Goal: Information Seeking & Learning: Learn about a topic

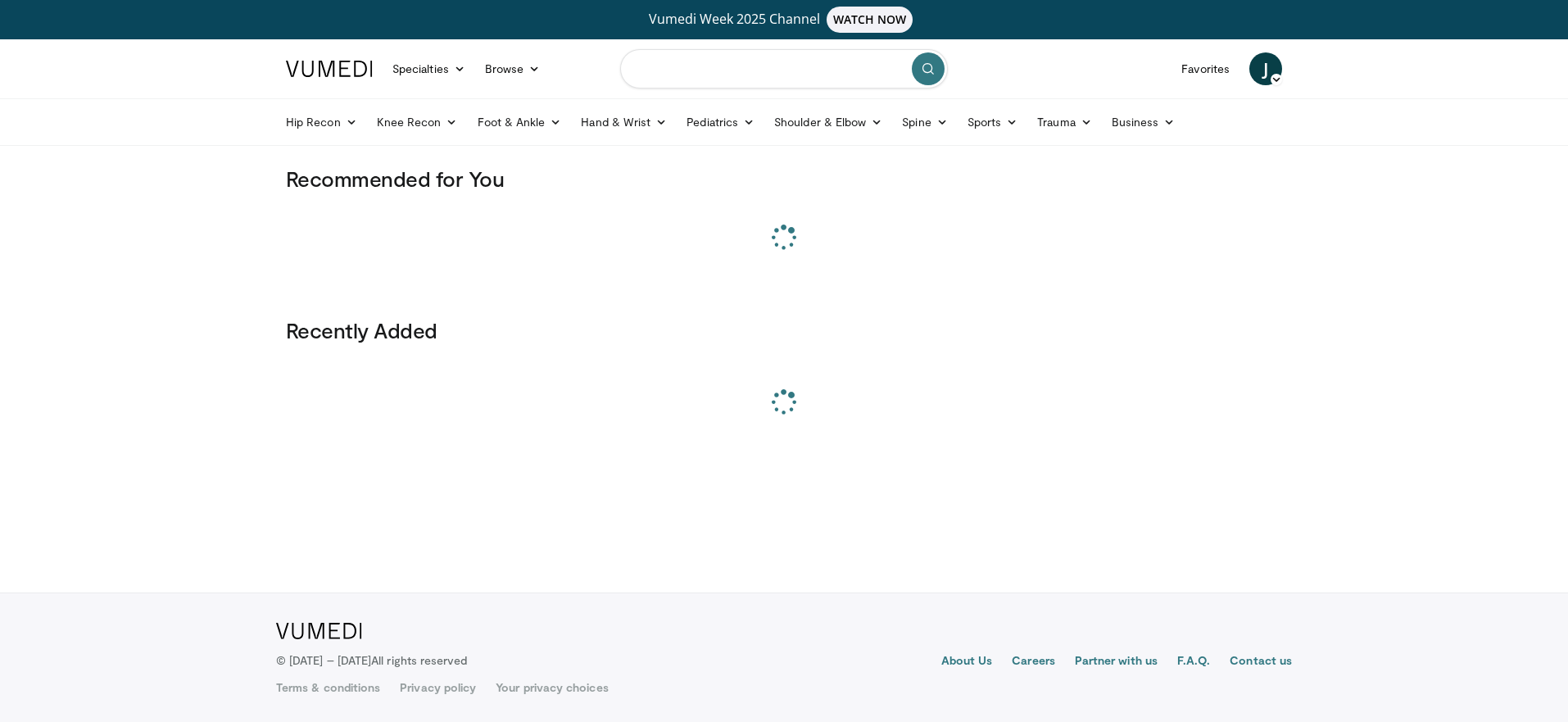
click at [668, 63] on input "Search topics, interventions" at bounding box center [784, 69] width 327 height 39
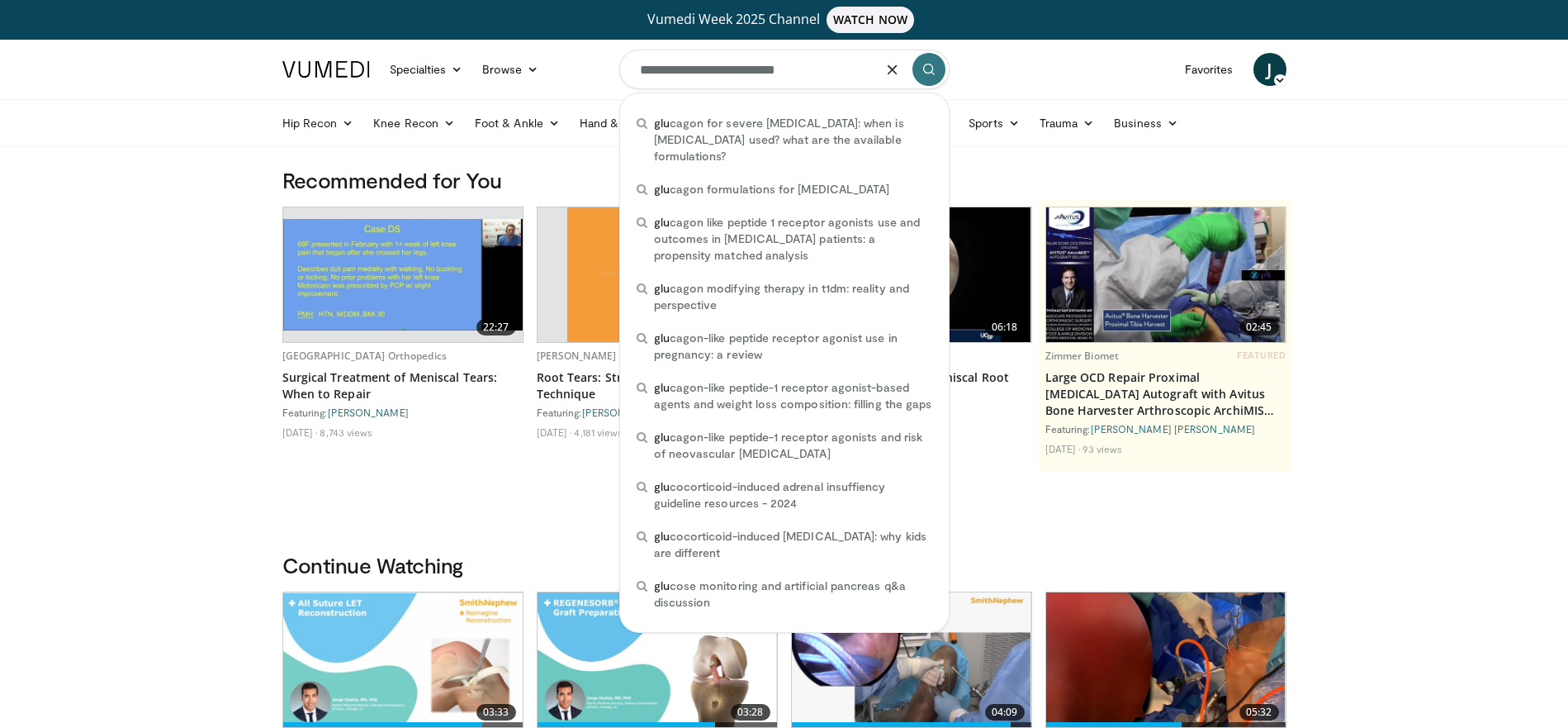
type input "**********"
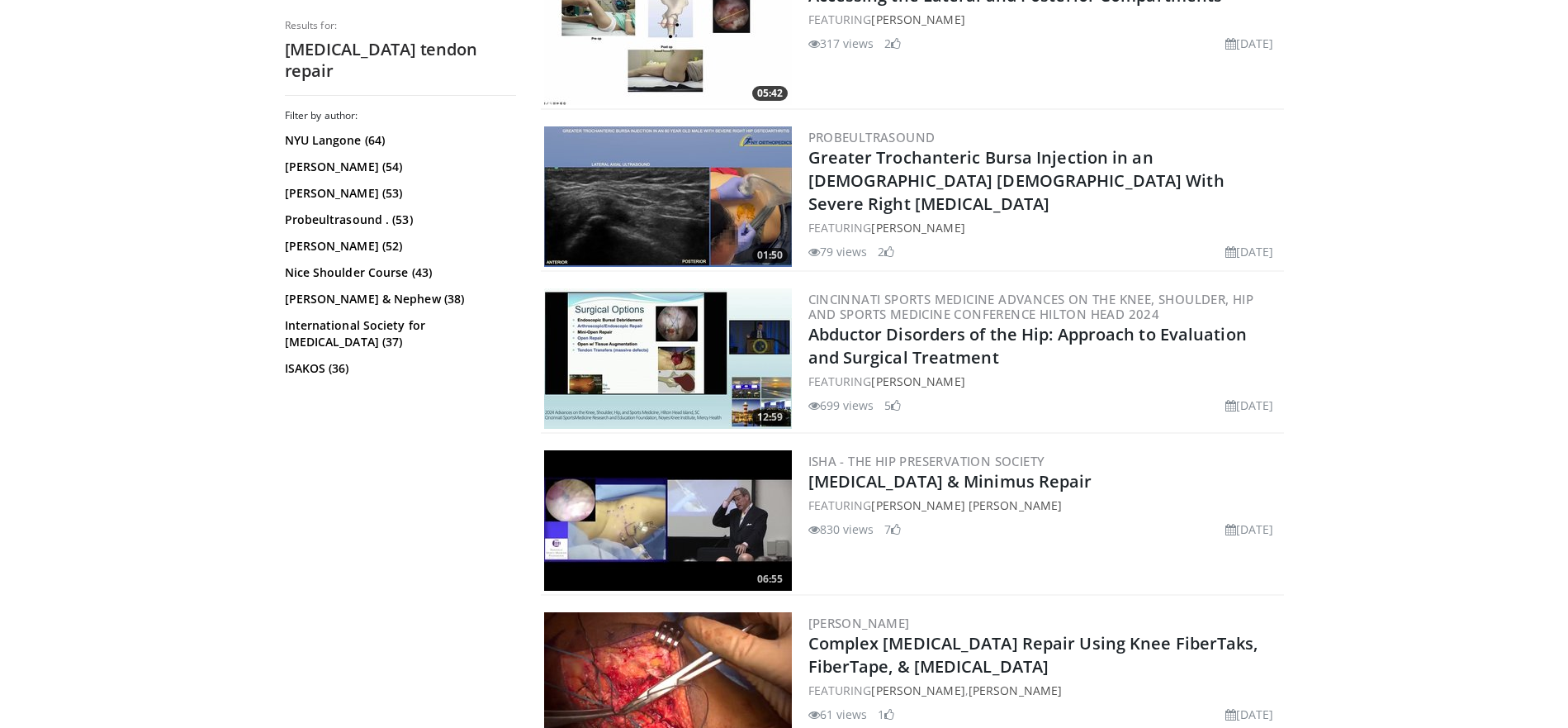
scroll to position [1279, 0]
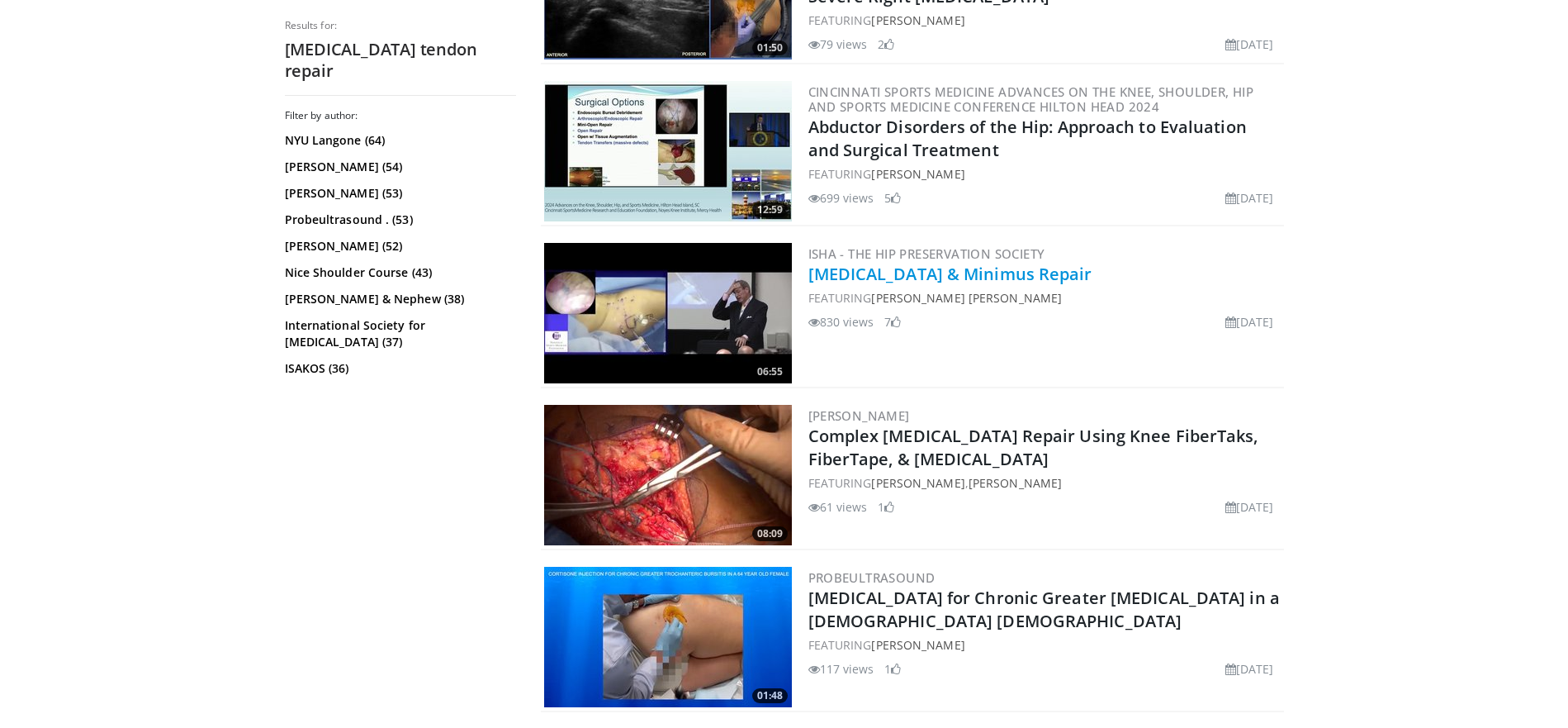
click at [868, 270] on link "[MEDICAL_DATA] & Minimus Repair" at bounding box center [950, 274] width 284 height 23
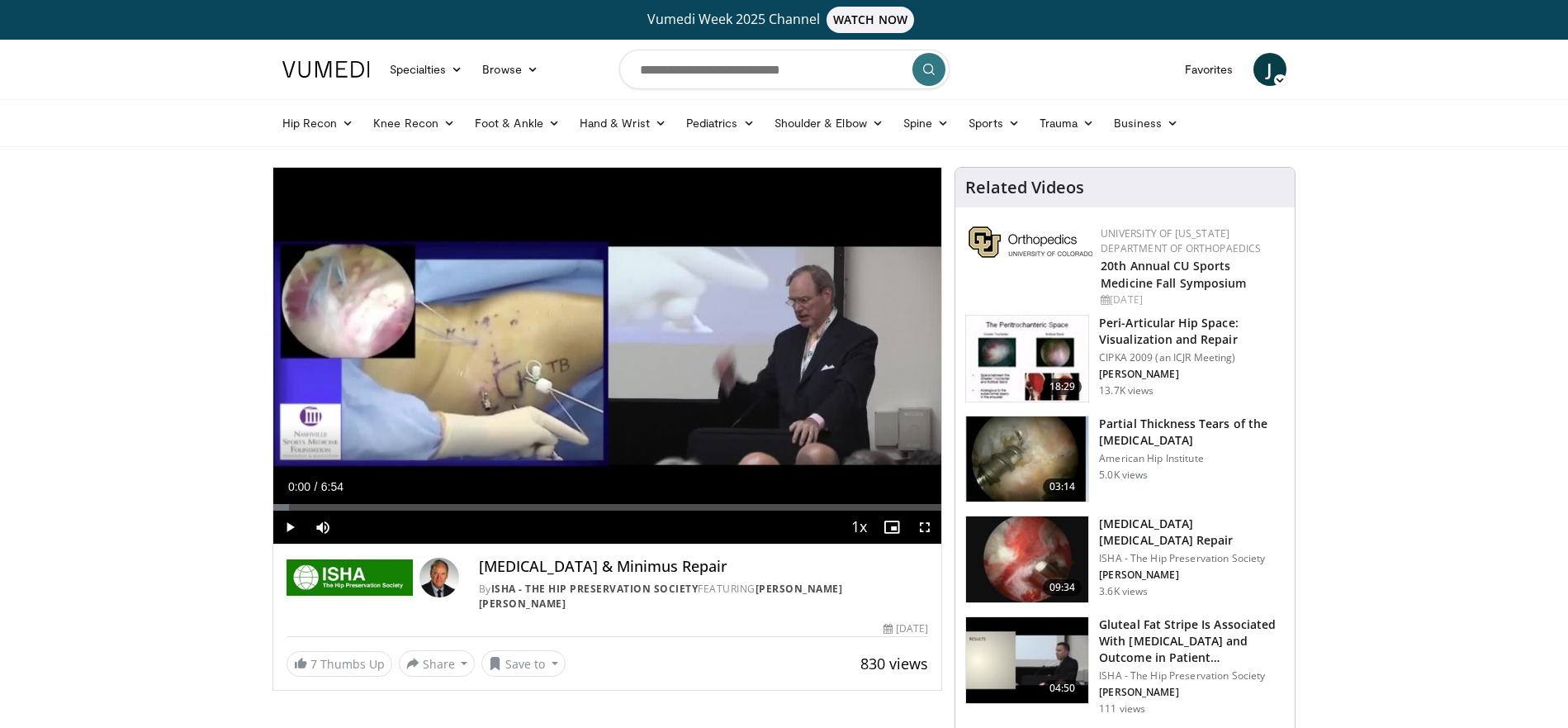
click at [925, 528] on span "Video Player" at bounding box center [924, 527] width 33 height 33
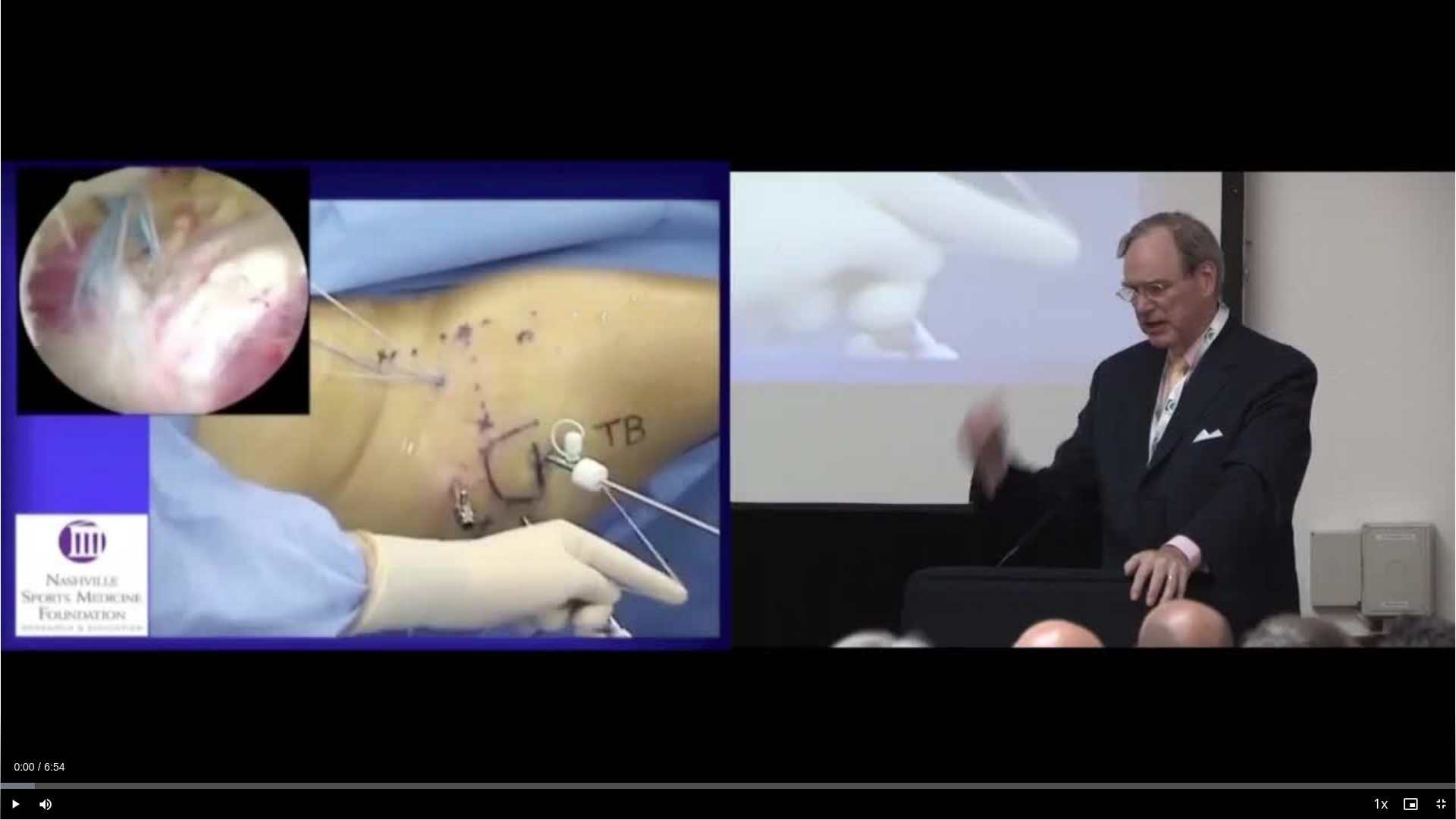
click at [9, 668] on span "Video Player" at bounding box center [15, 804] width 30 height 30
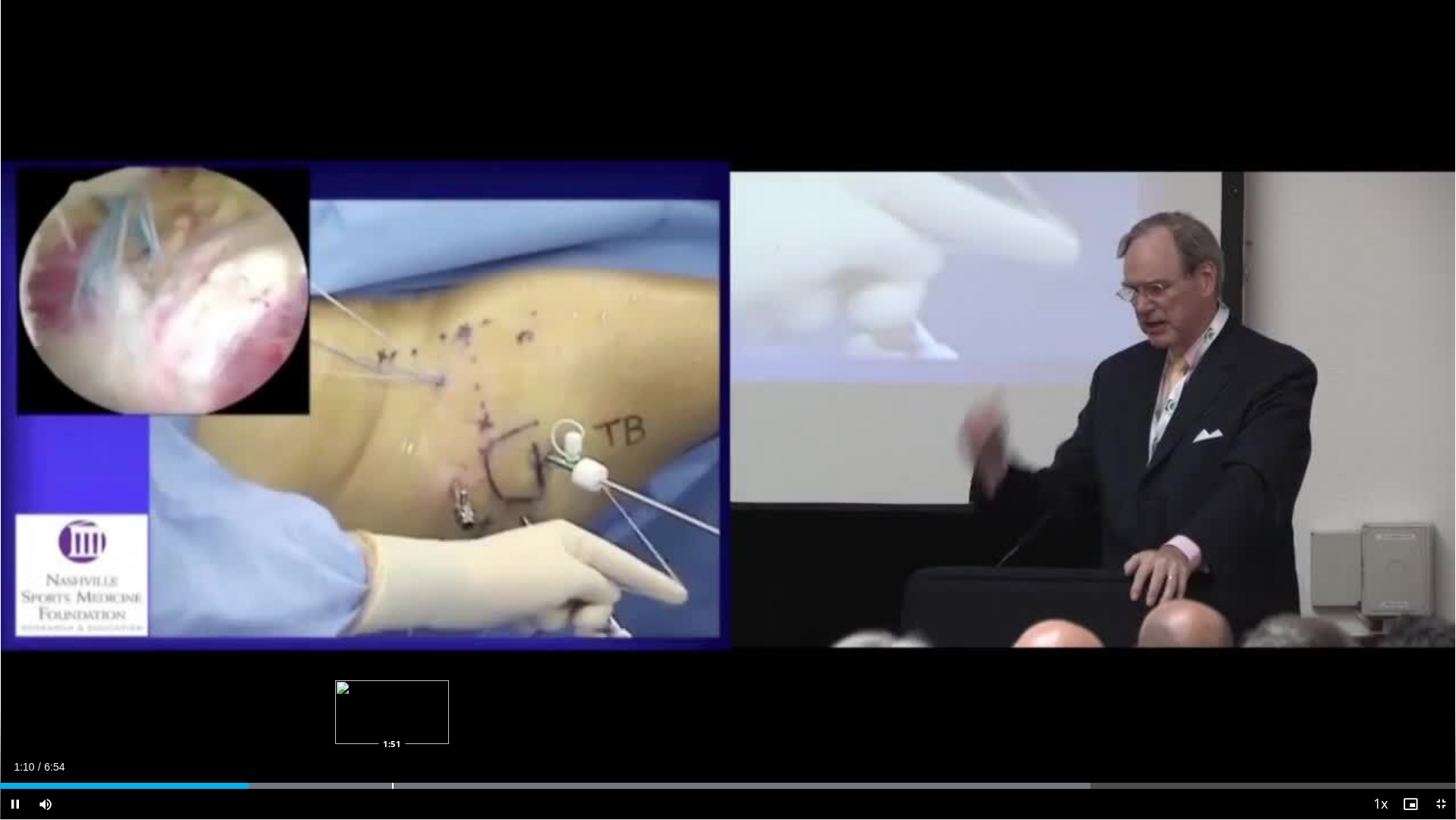
click at [392, 668] on div "Loaded : 74.88% 1:10 1:51" at bounding box center [728, 781] width 1456 height 15
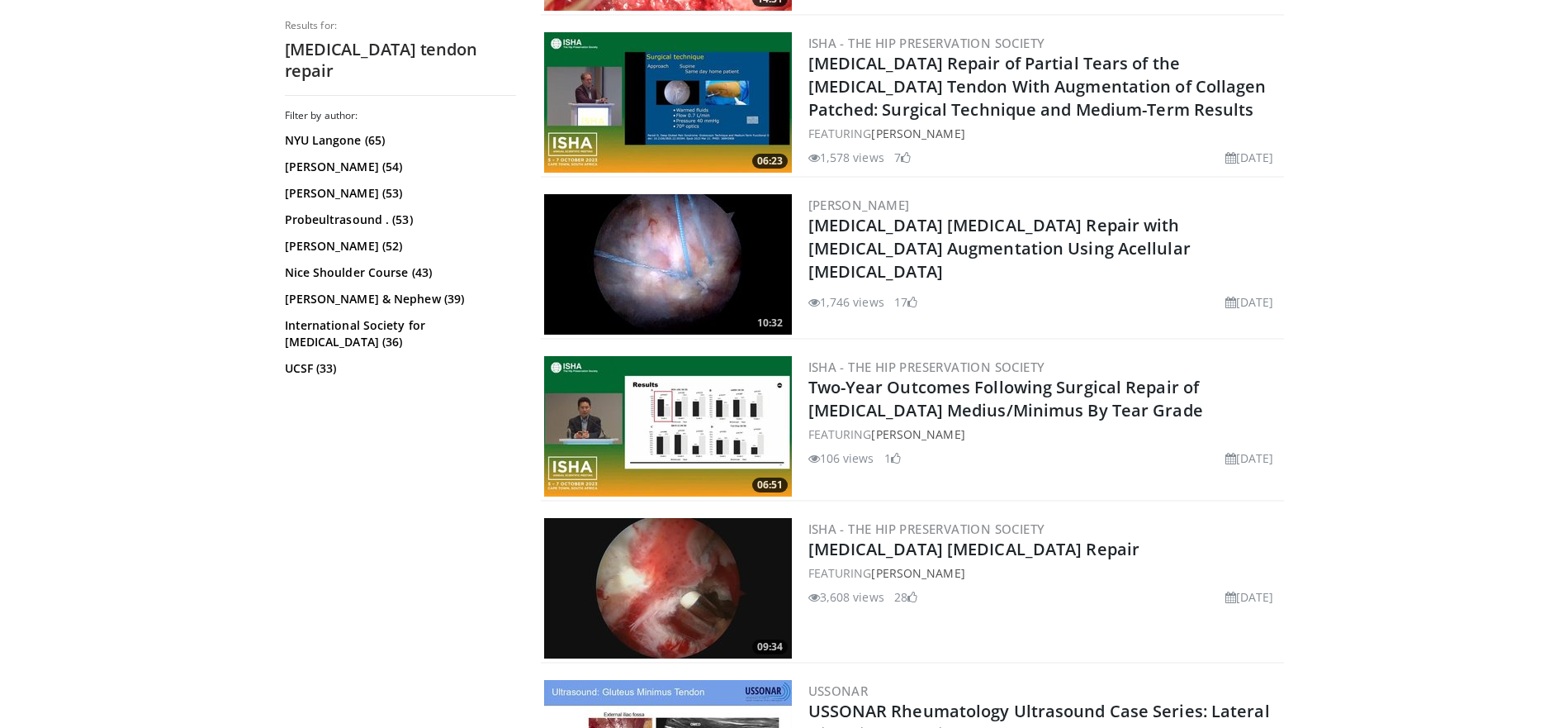
scroll to position [2562, 0]
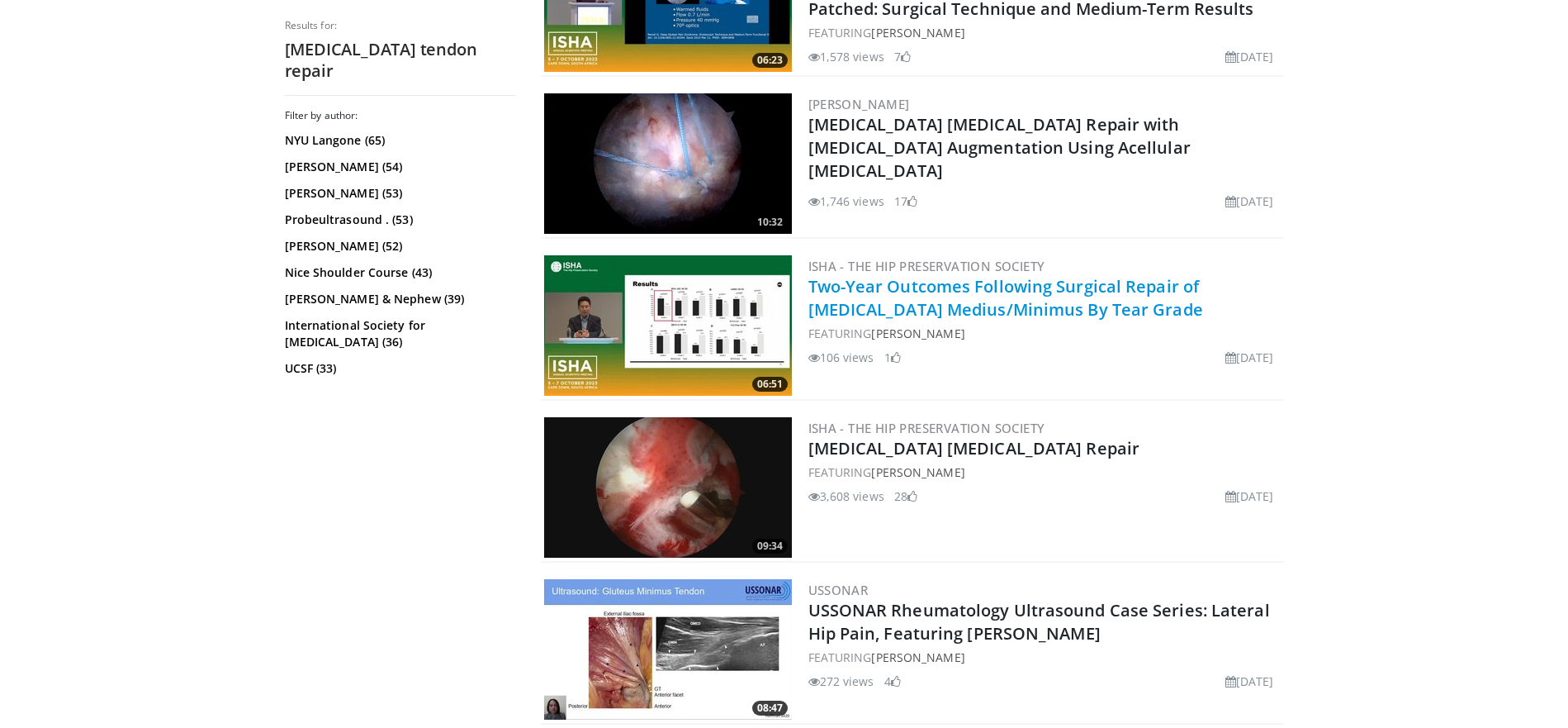
click at [891, 312] on link "Two-Year Outcomes Following Surgical Repair of Gluteus Medius/Minimus By Tear G…" at bounding box center [1006, 297] width 395 height 45
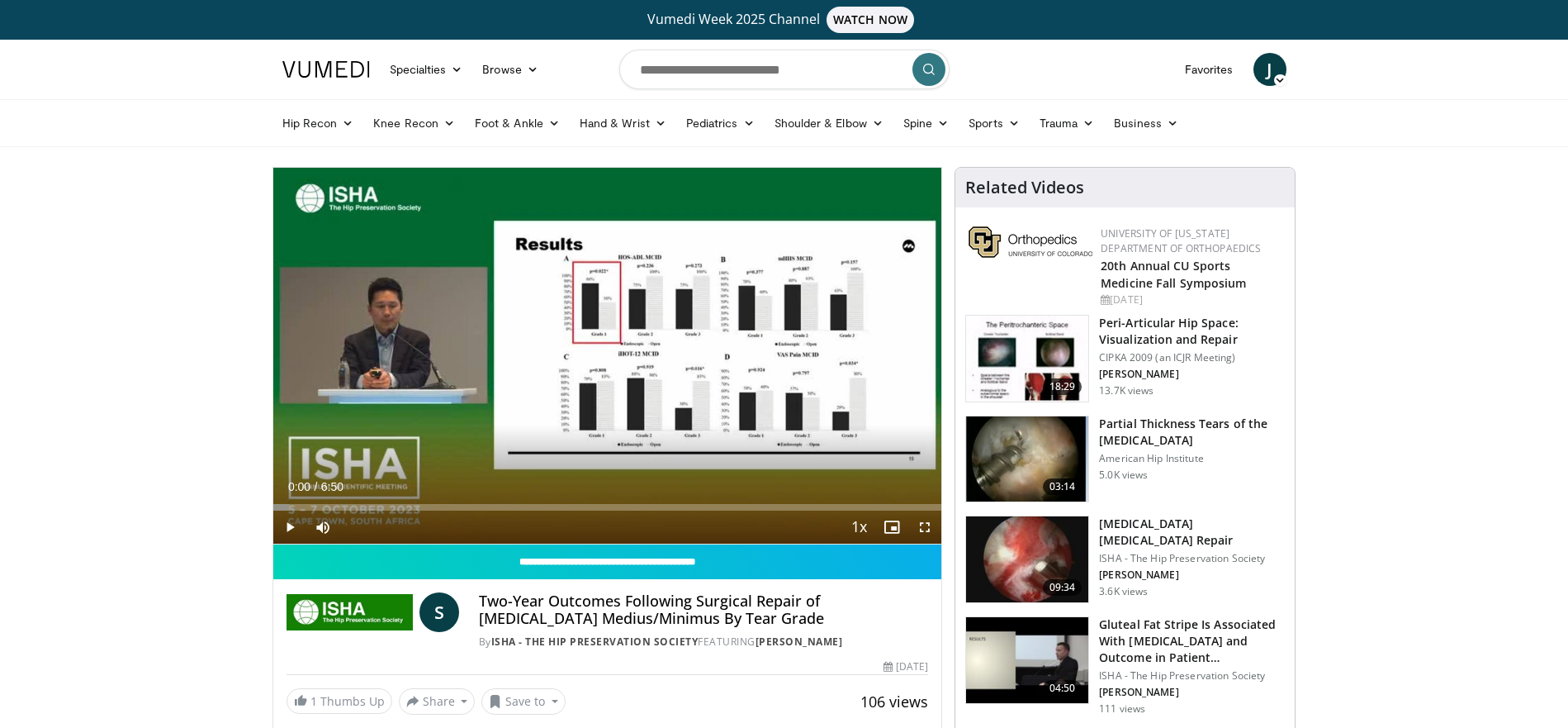
click at [291, 524] on span "Video Player" at bounding box center [290, 527] width 33 height 33
click at [929, 526] on span "Video Player" at bounding box center [924, 527] width 33 height 33
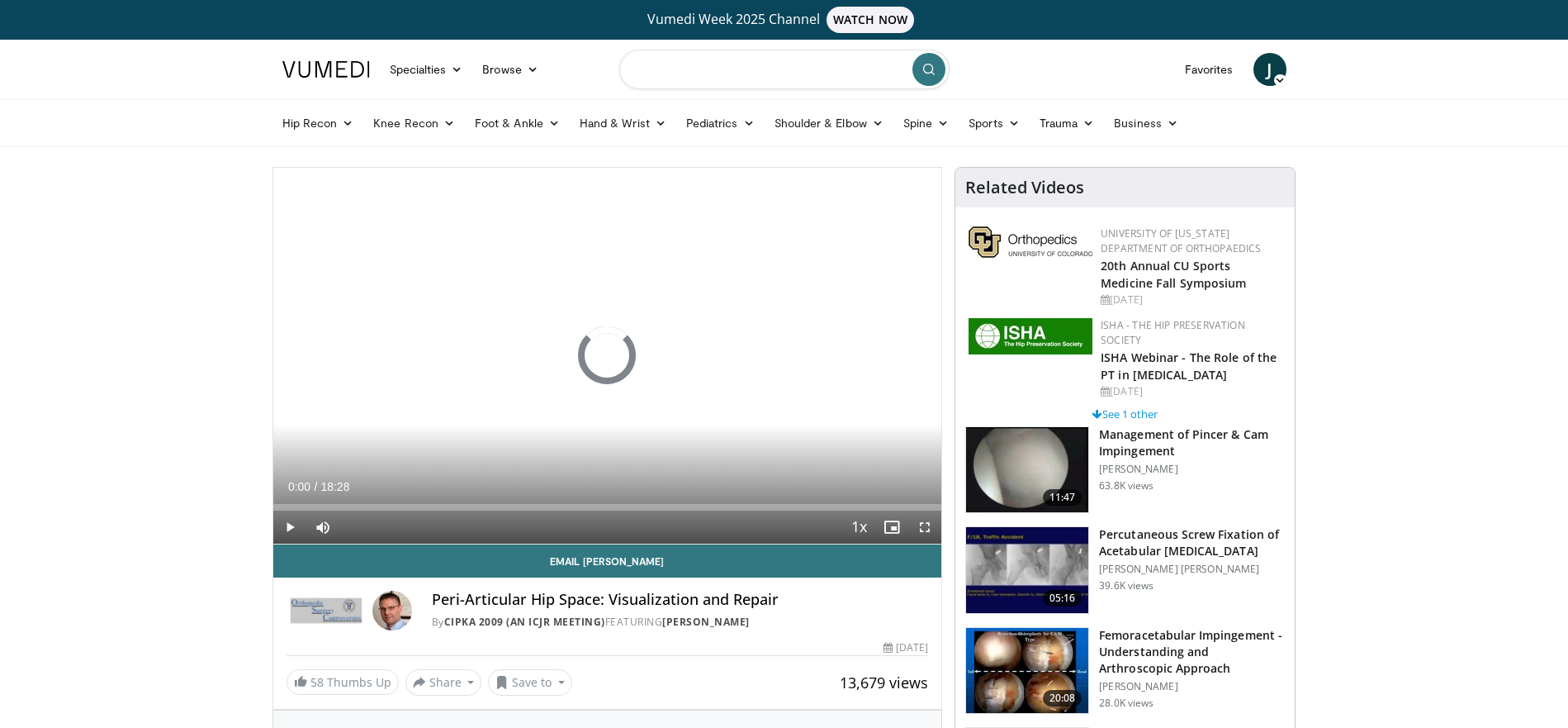
click at [715, 63] on input "Search topics, interventions" at bounding box center [784, 70] width 330 height 40
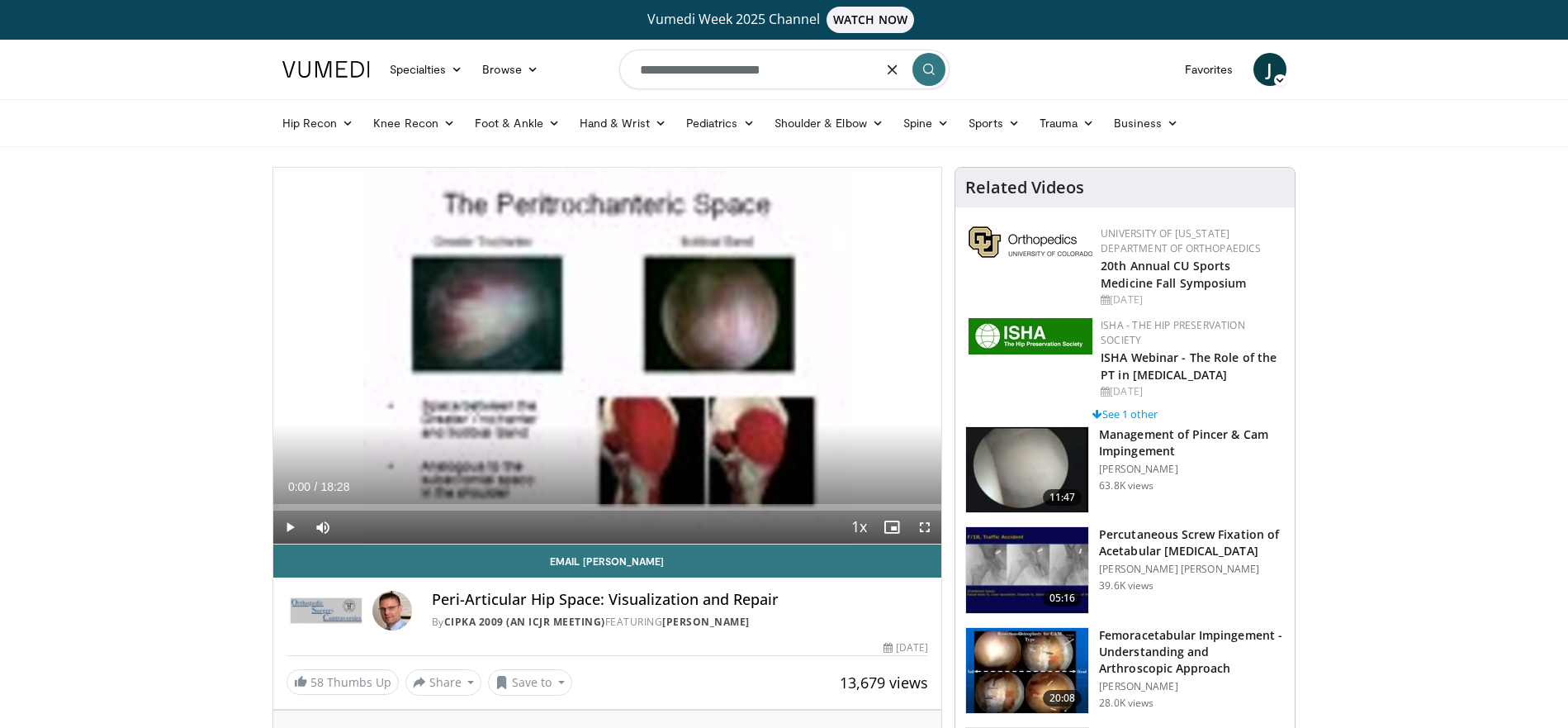
type input "**********"
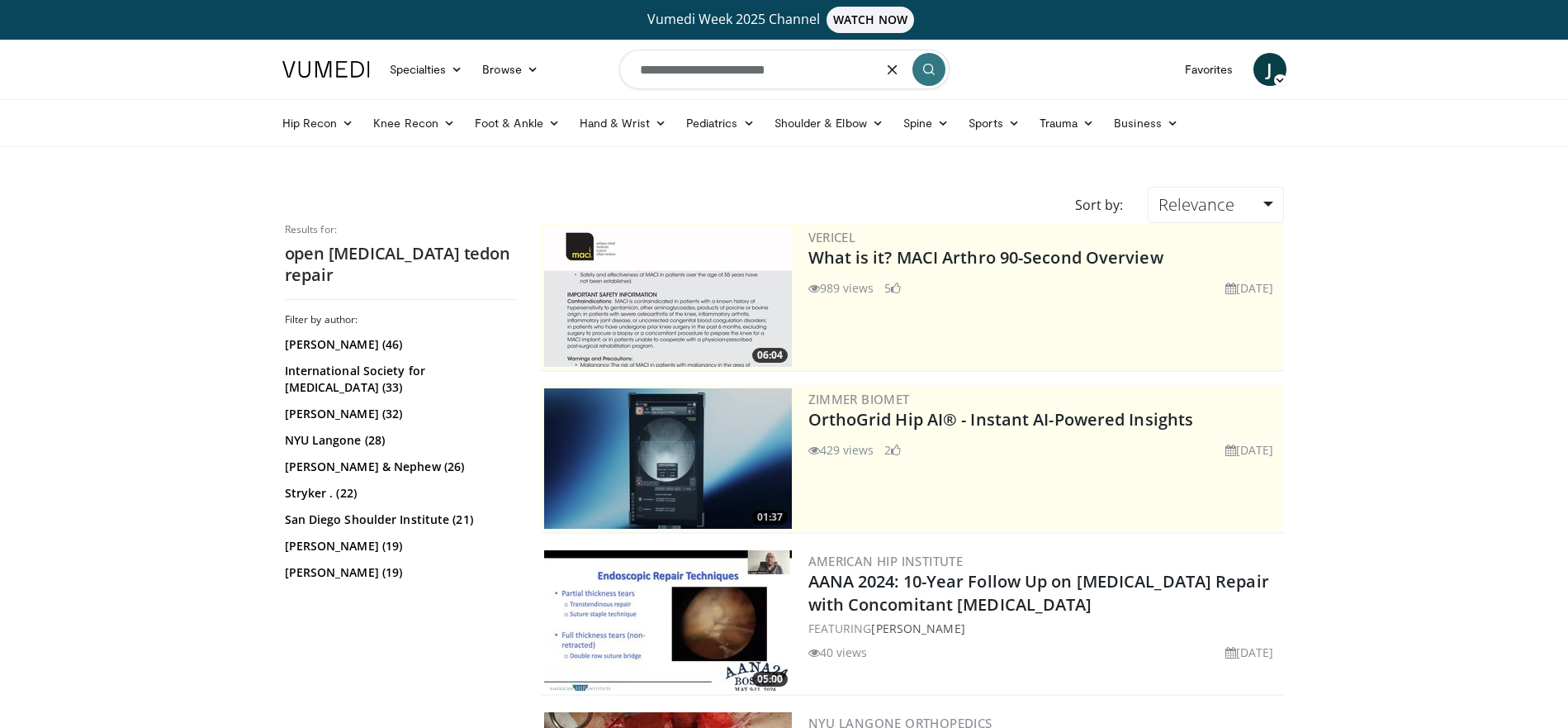
click at [730, 70] on input "**********" at bounding box center [784, 70] width 330 height 40
type input "**********"
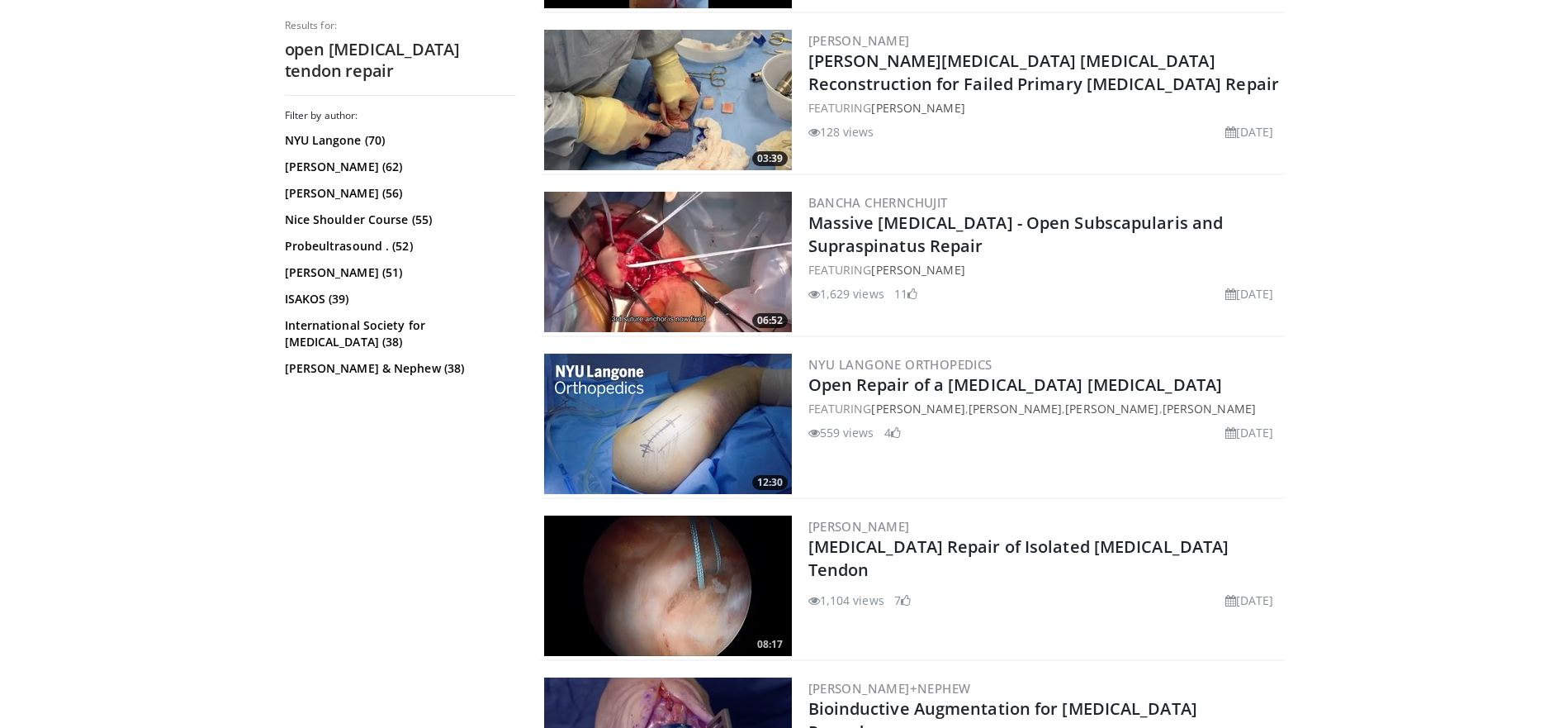
scroll to position [1864, 0]
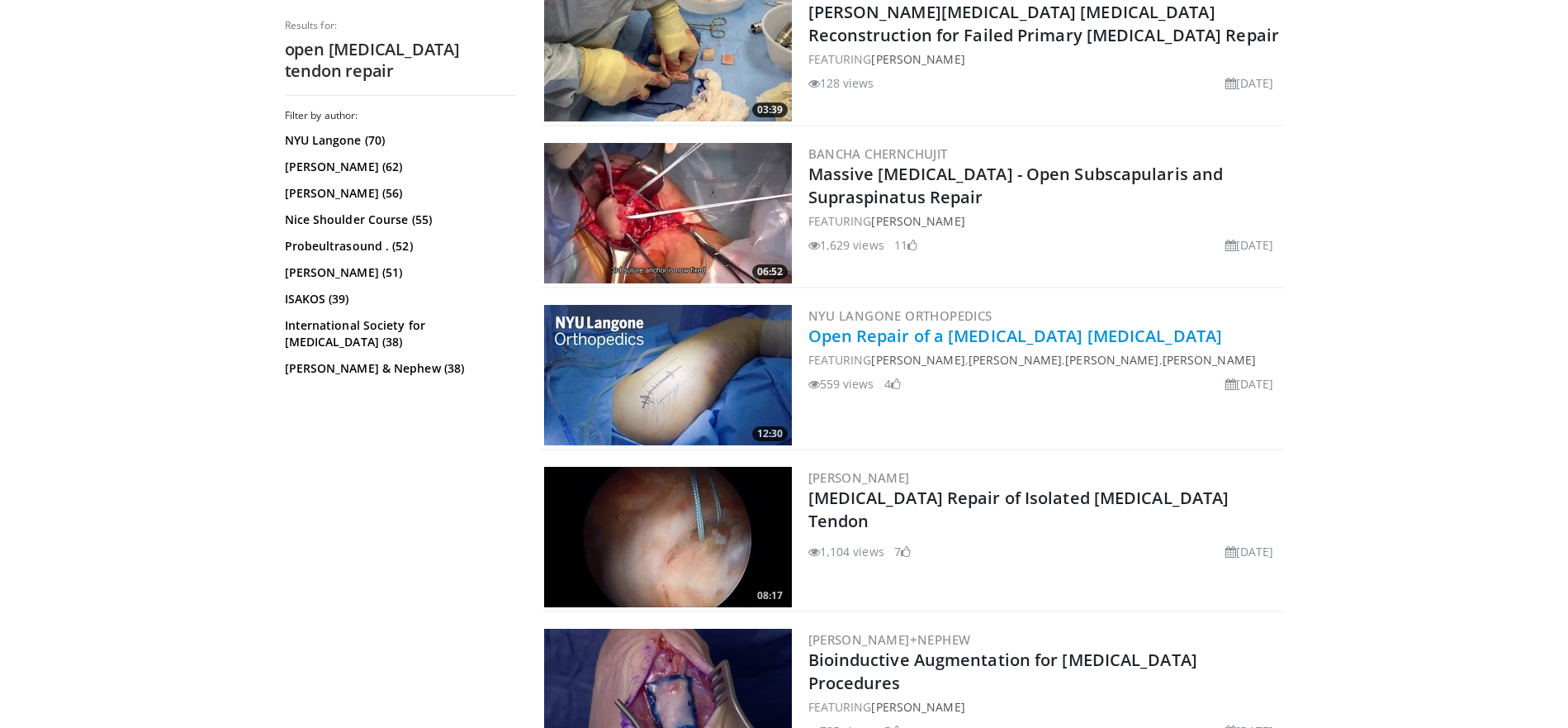
click at [905, 340] on link "Open Repair of a [MEDICAL_DATA] [MEDICAL_DATA]" at bounding box center [1015, 336] width 415 height 23
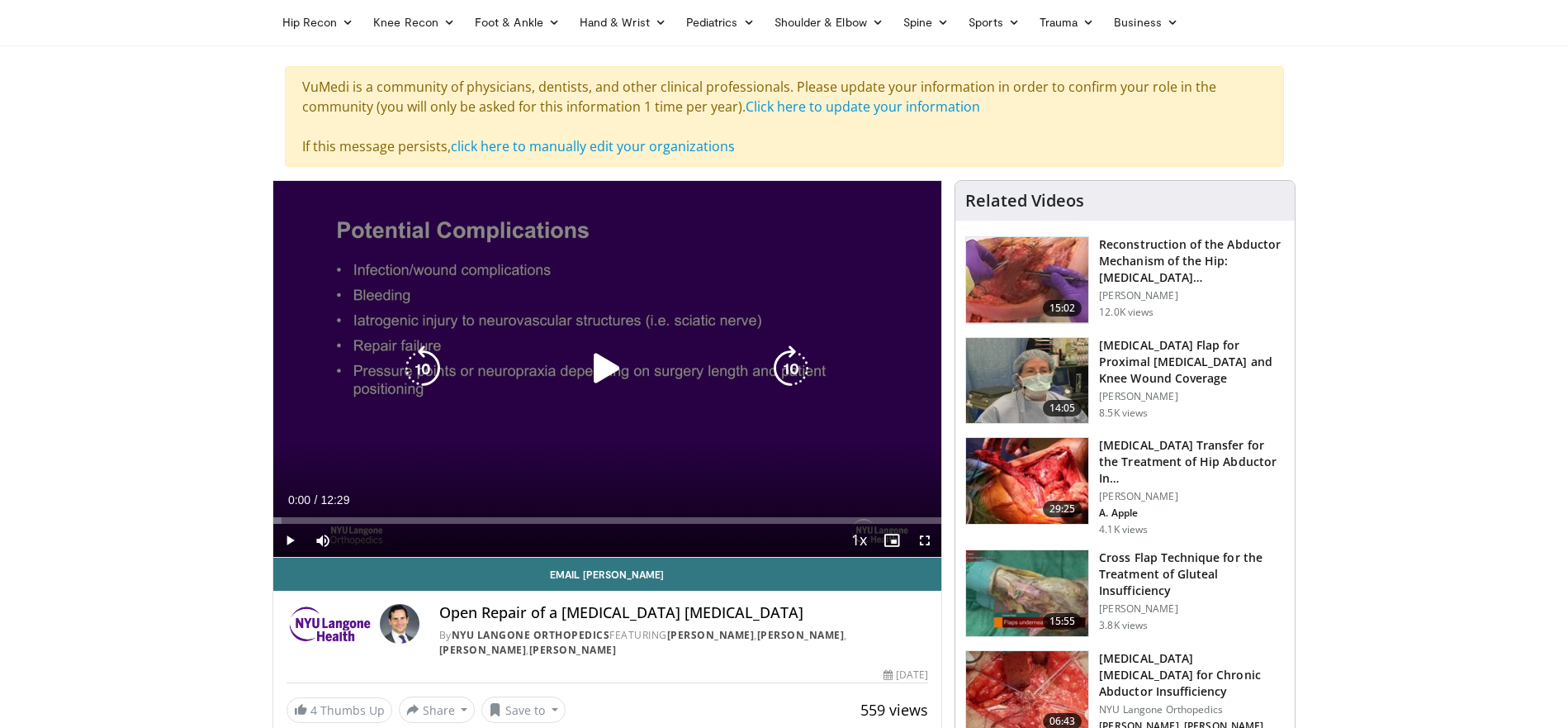
scroll to position [101, 0]
click at [612, 368] on icon "Video Player" at bounding box center [606, 368] width 46 height 46
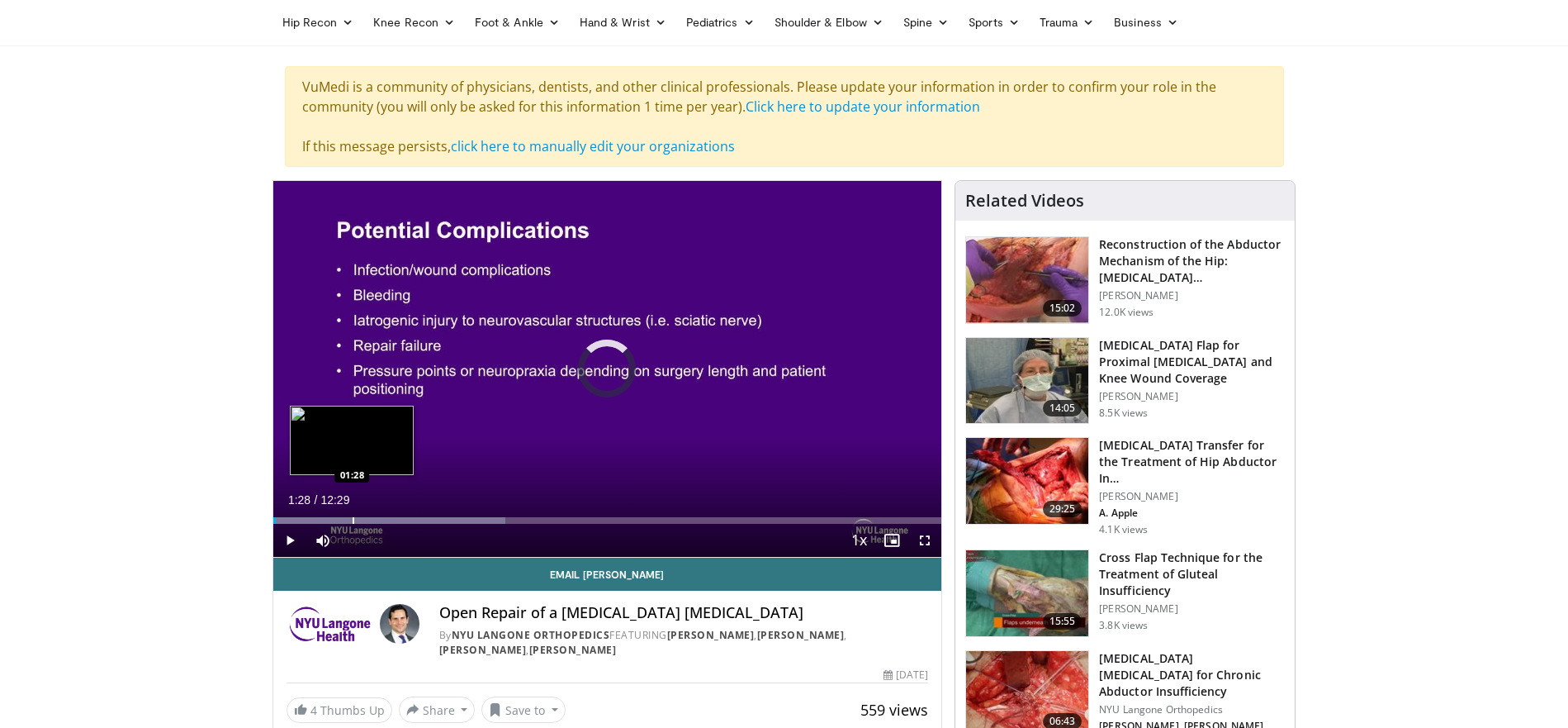
click at [353, 518] on div "Progress Bar" at bounding box center [353, 520] width 2 height 7
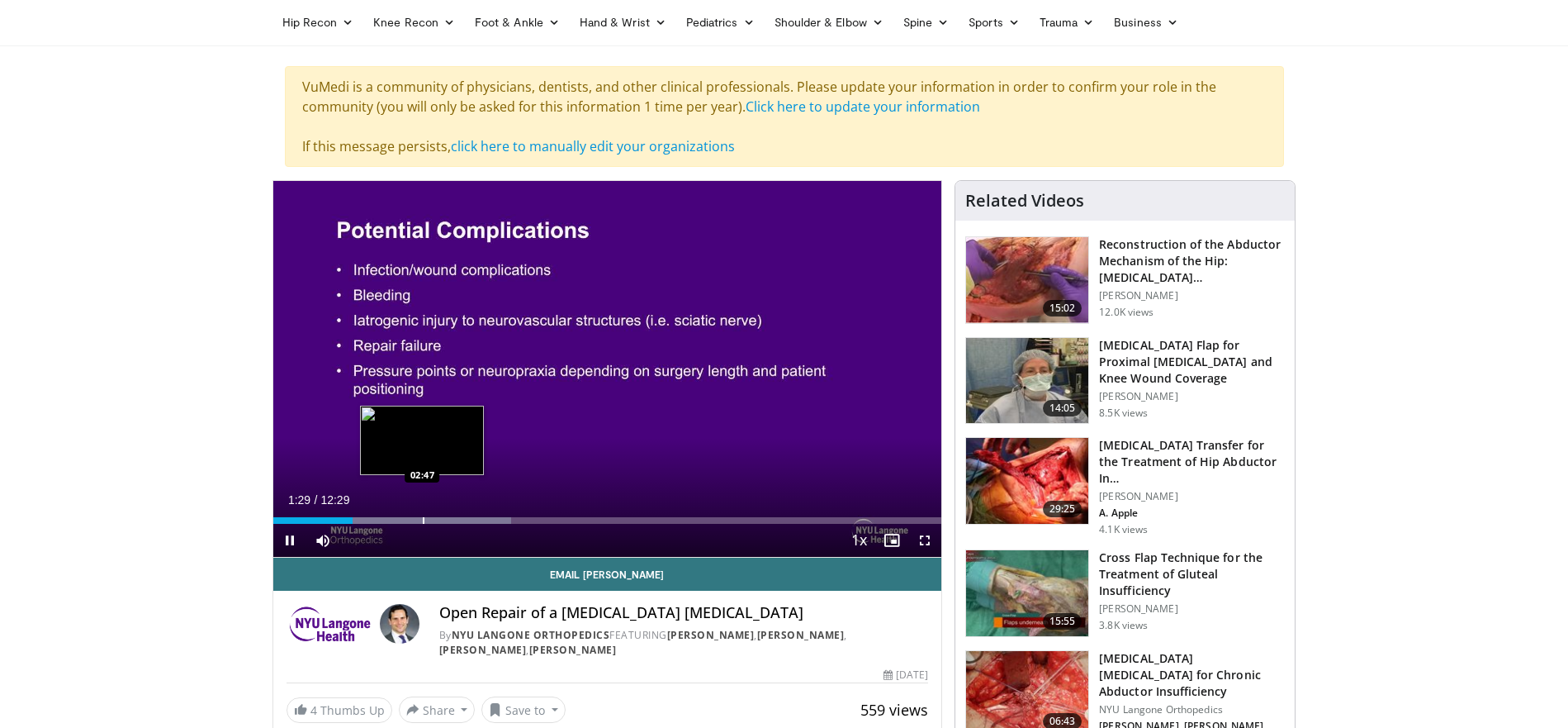
click at [422, 513] on div "Loaded : 35.69% 01:29 02:47" at bounding box center [607, 515] width 668 height 16
click at [471, 521] on div "Progress Bar" at bounding box center [471, 520] width 2 height 7
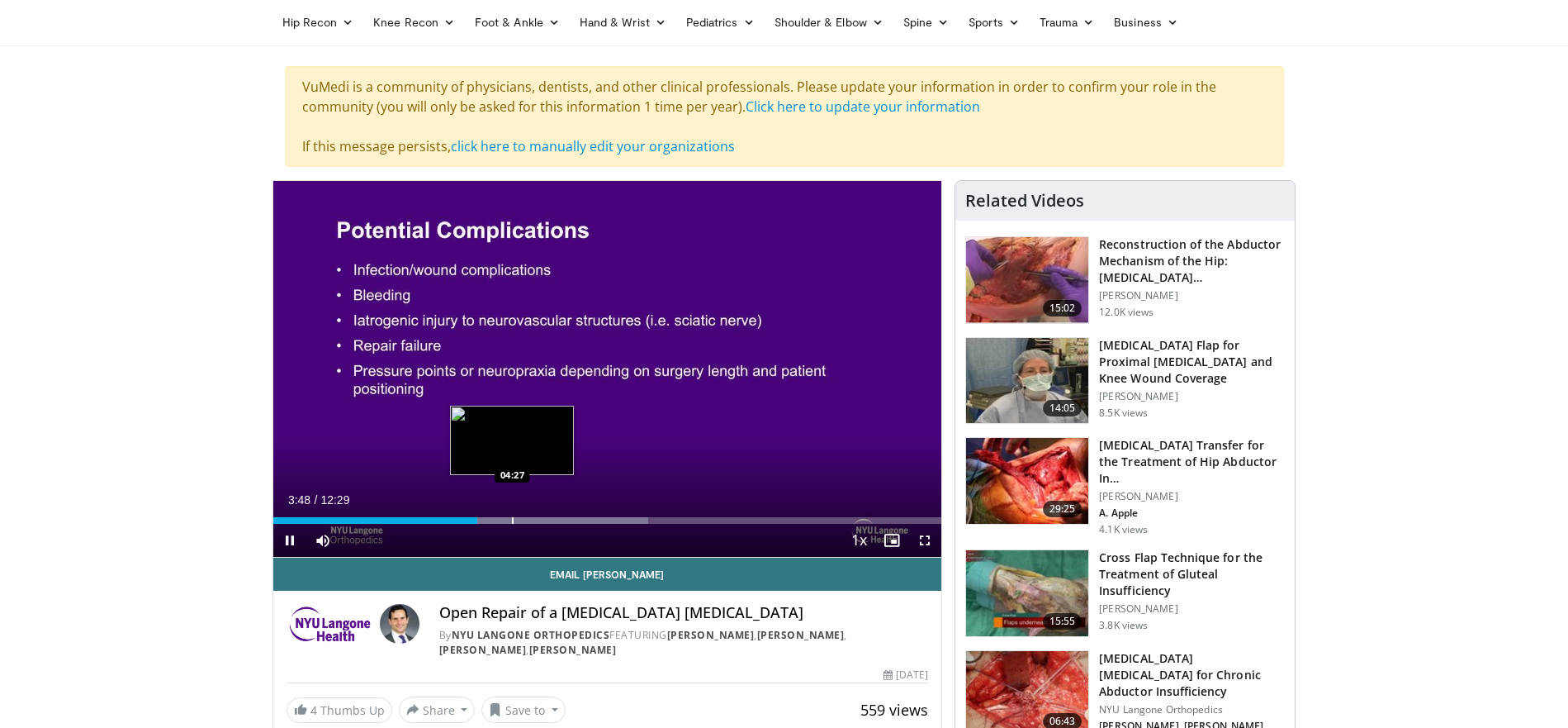
click at [512, 514] on div "Loaded : 56.10% 03:48 04:27" at bounding box center [607, 515] width 668 height 16
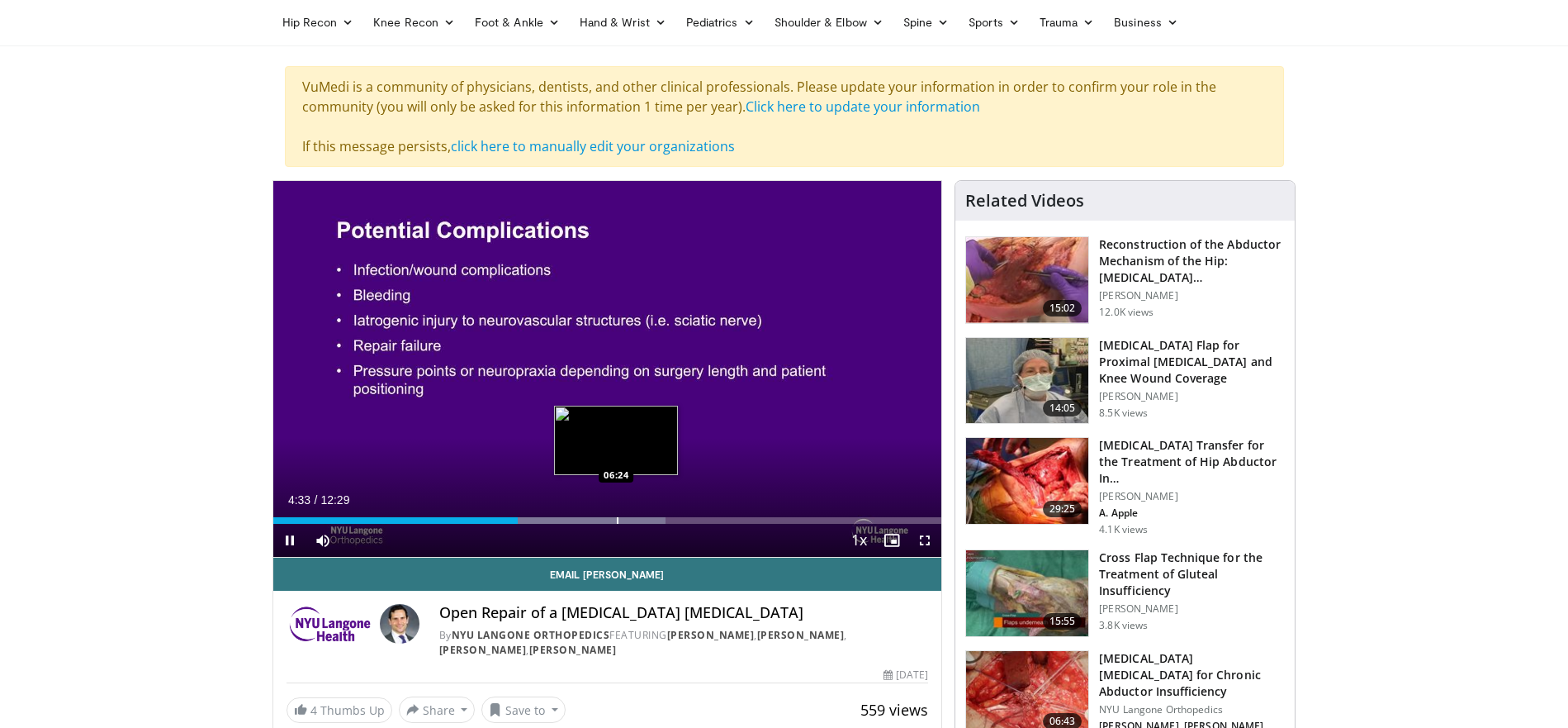
click at [619, 523] on div "Progress Bar" at bounding box center [618, 520] width 2 height 7
click at [648, 517] on div "Progress Bar" at bounding box center [648, 520] width 2 height 7
click at [635, 514] on div "Loaded : 66.79% 07:05 06:45" at bounding box center [607, 515] width 668 height 16
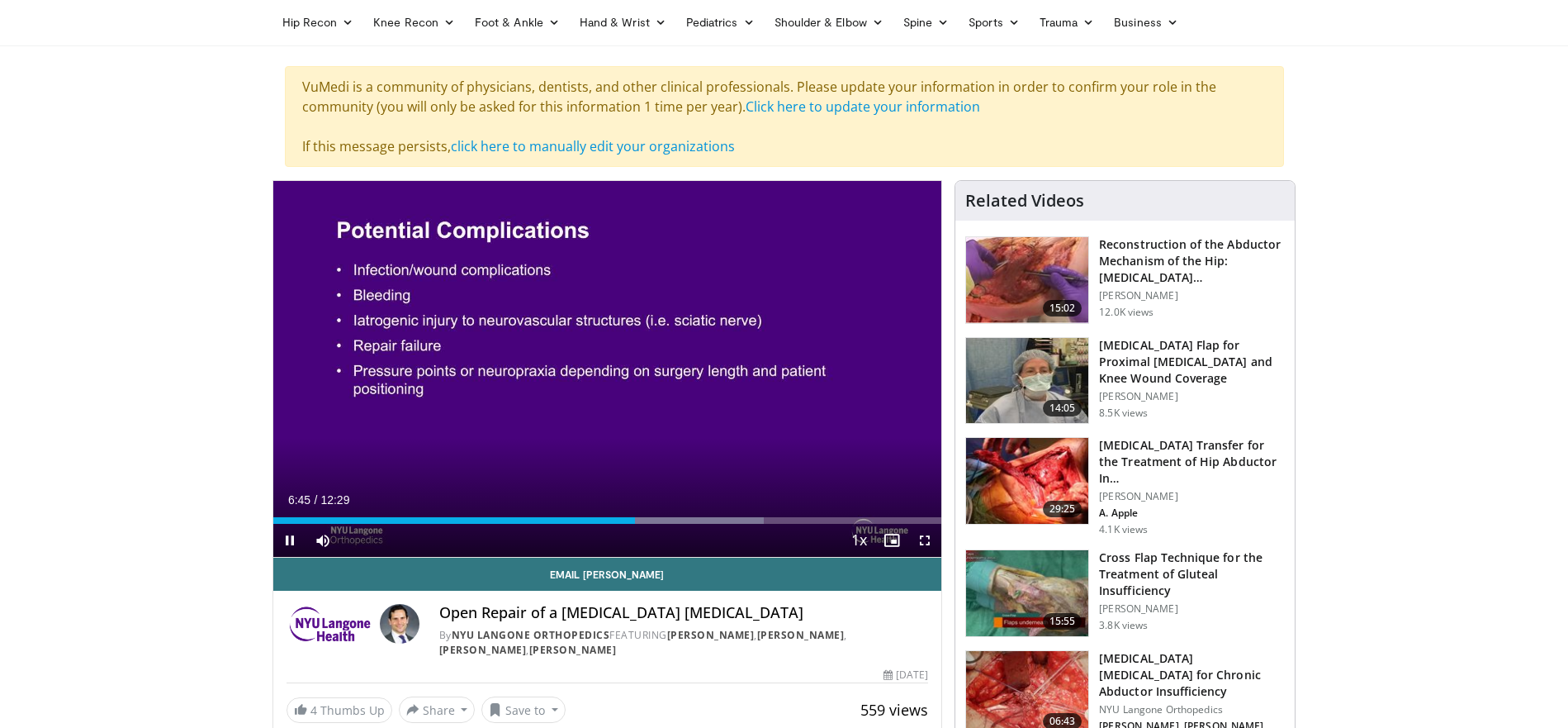
click at [924, 533] on span "Video Player" at bounding box center [924, 540] width 33 height 33
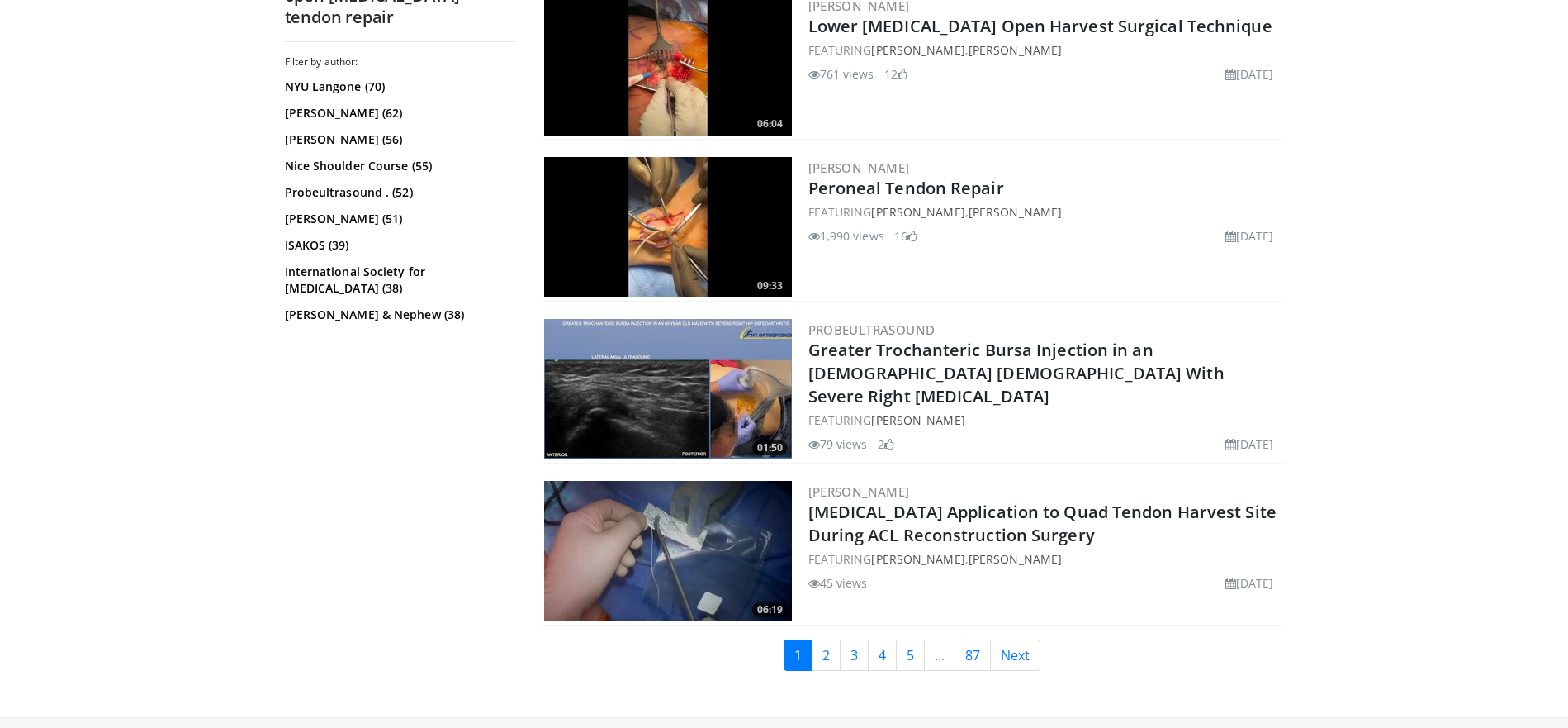
scroll to position [4058, 0]
